Goal: Information Seeking & Learning: Learn about a topic

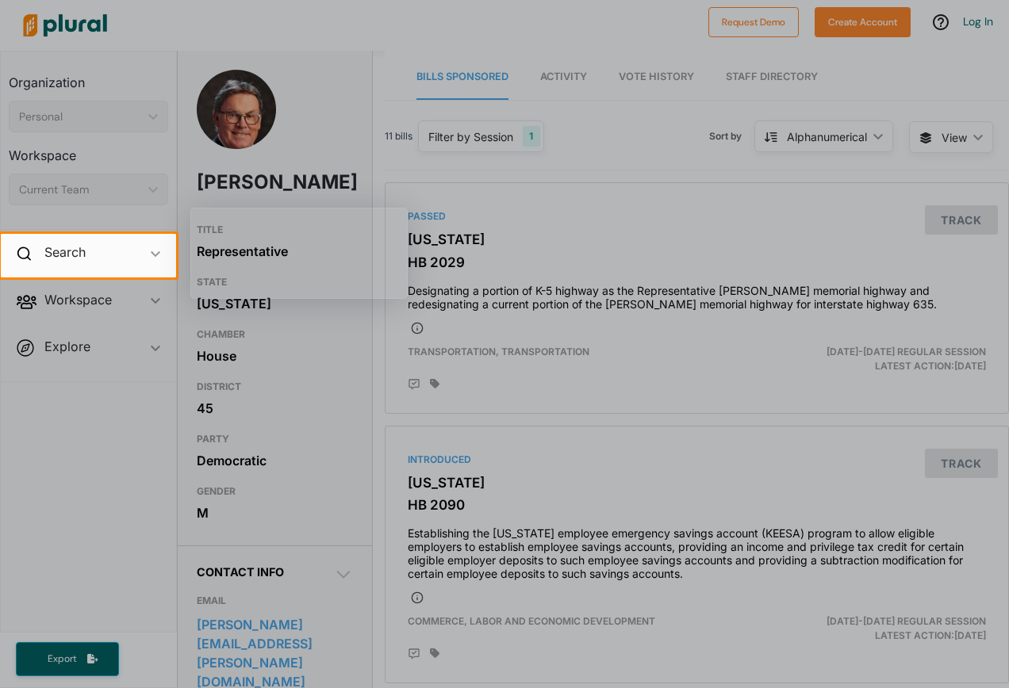
click at [634, 402] on div at bounding box center [504, 483] width 1009 height 411
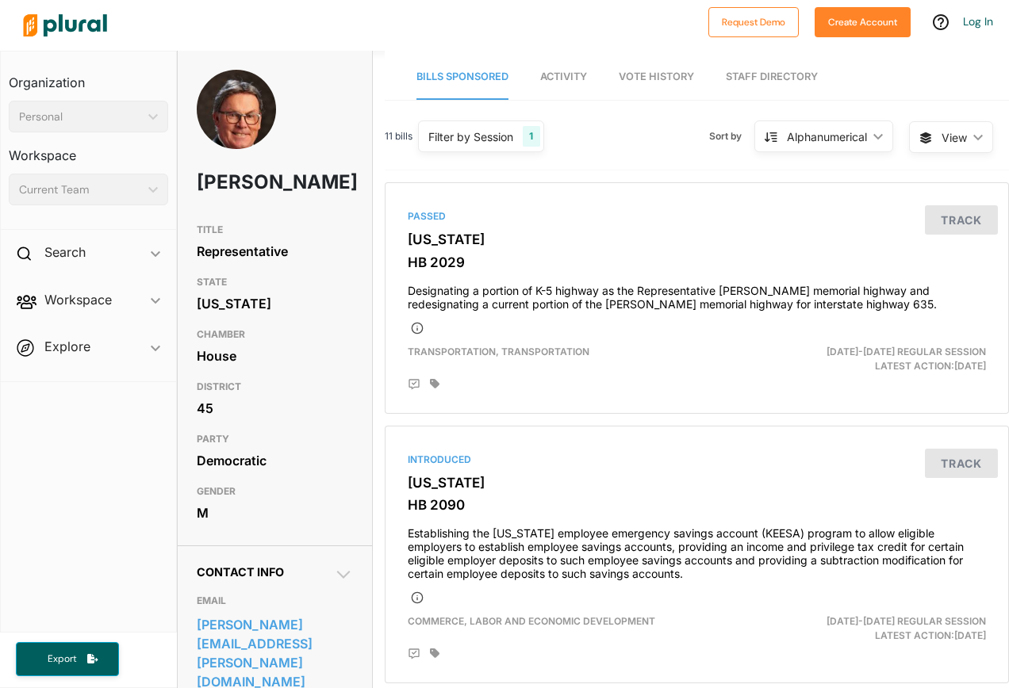
click at [561, 71] on span "Activity" at bounding box center [563, 77] width 47 height 12
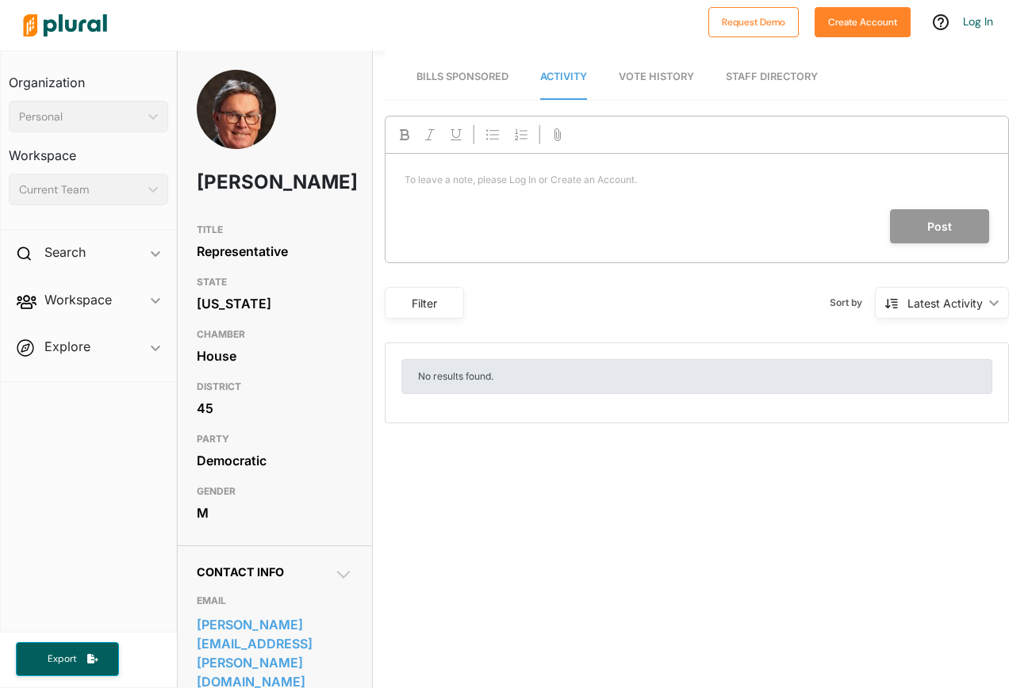
click at [653, 71] on span "Vote History" at bounding box center [656, 77] width 75 height 12
